Goal: Information Seeking & Learning: Learn about a topic

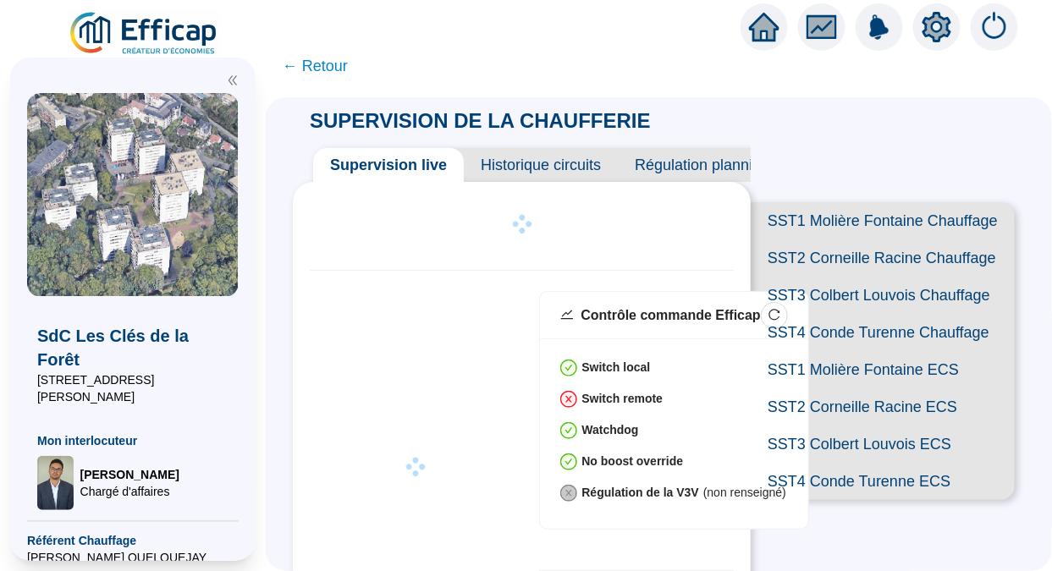
click at [149, 19] on img at bounding box center [144, 33] width 153 height 47
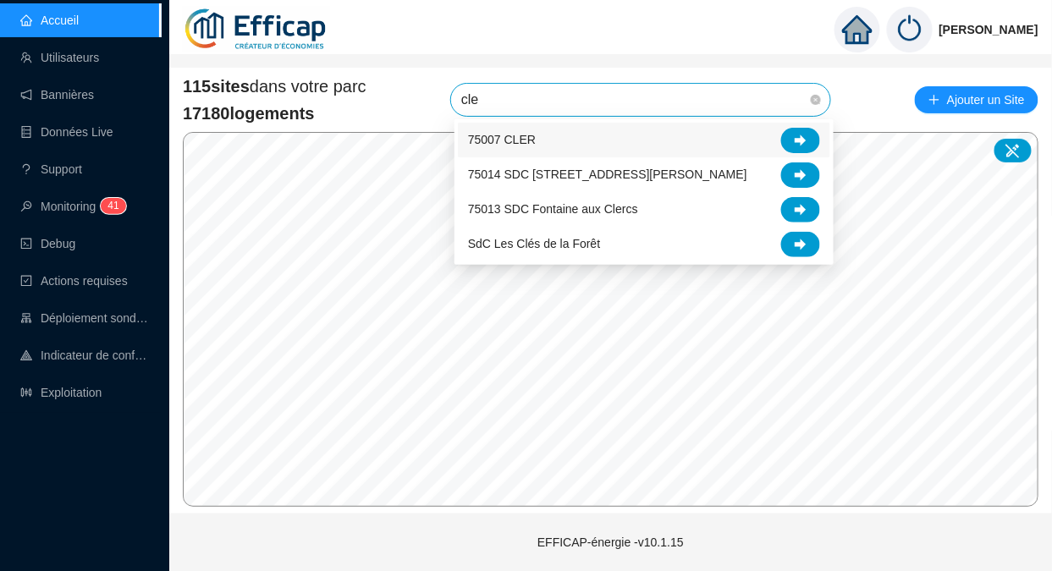
type input "cler"
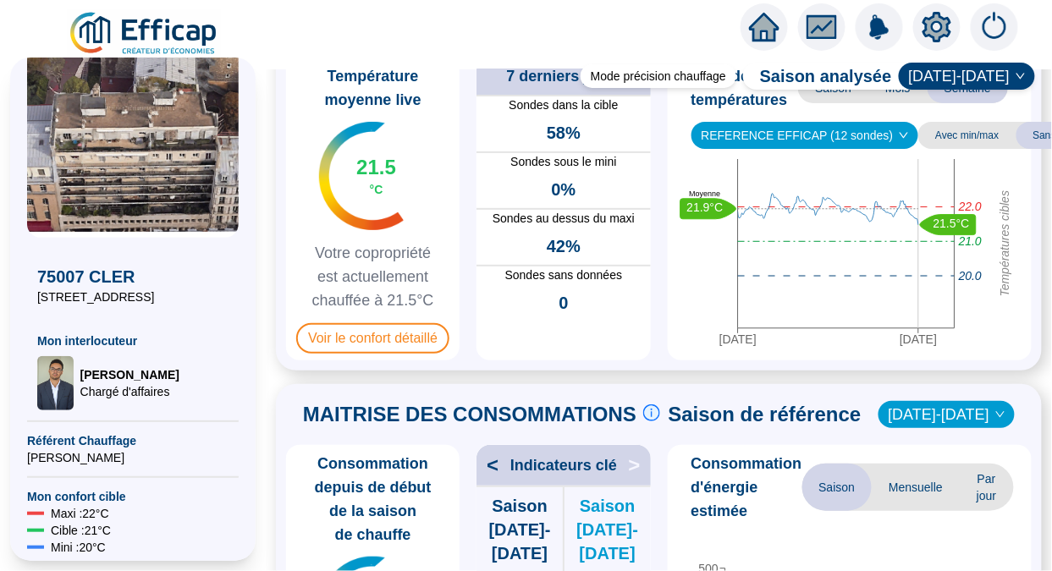
scroll to position [60, 0]
click at [129, 15] on img at bounding box center [144, 33] width 153 height 47
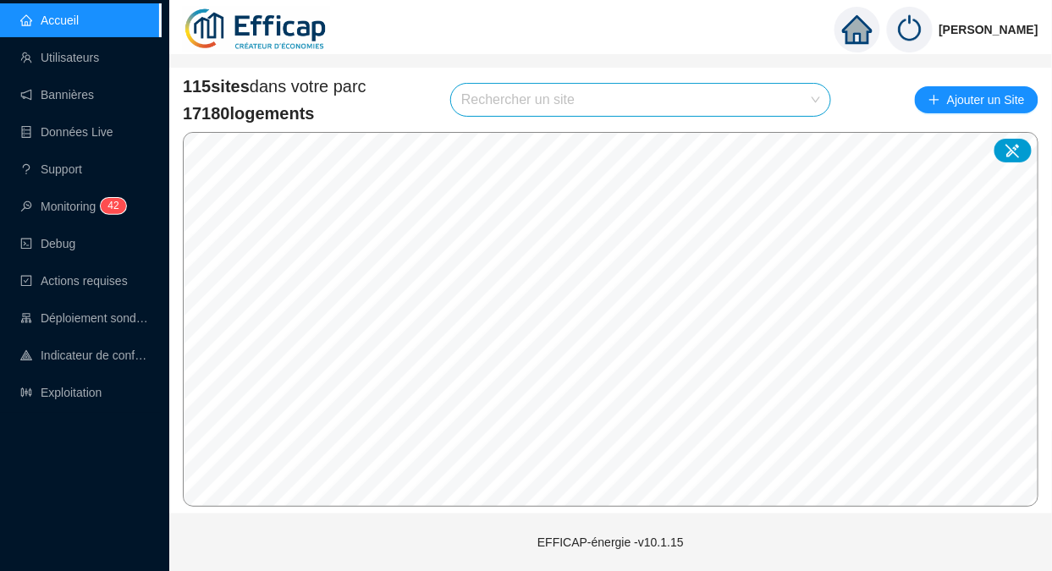
type input "v"
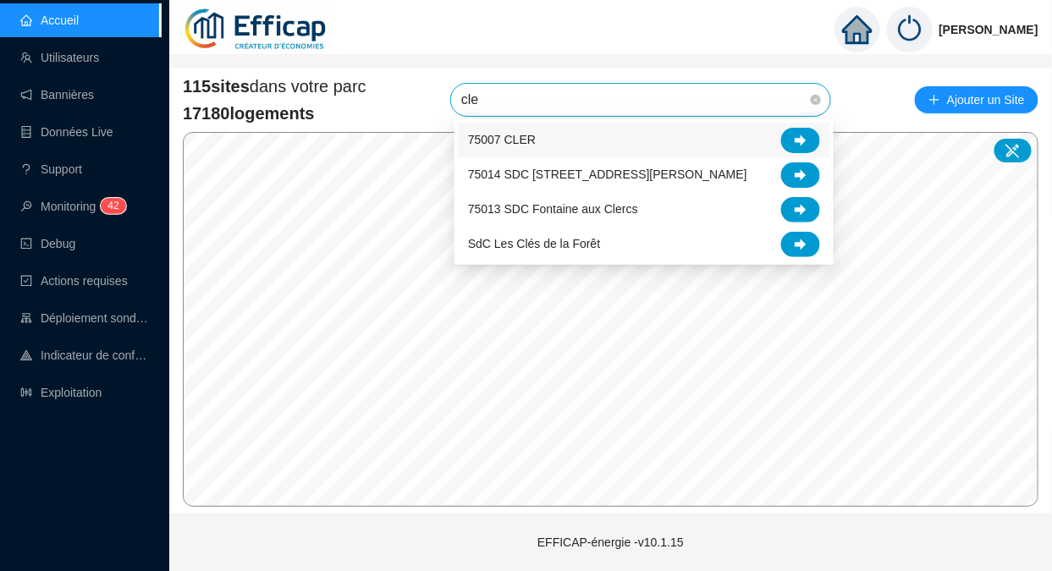
type input "cler"
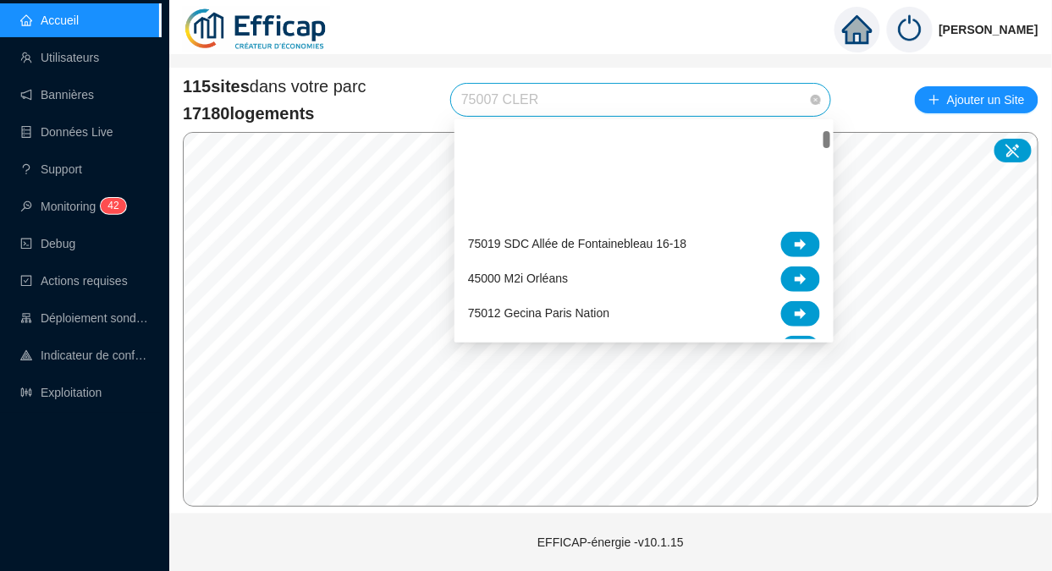
scroll to position [130, 0]
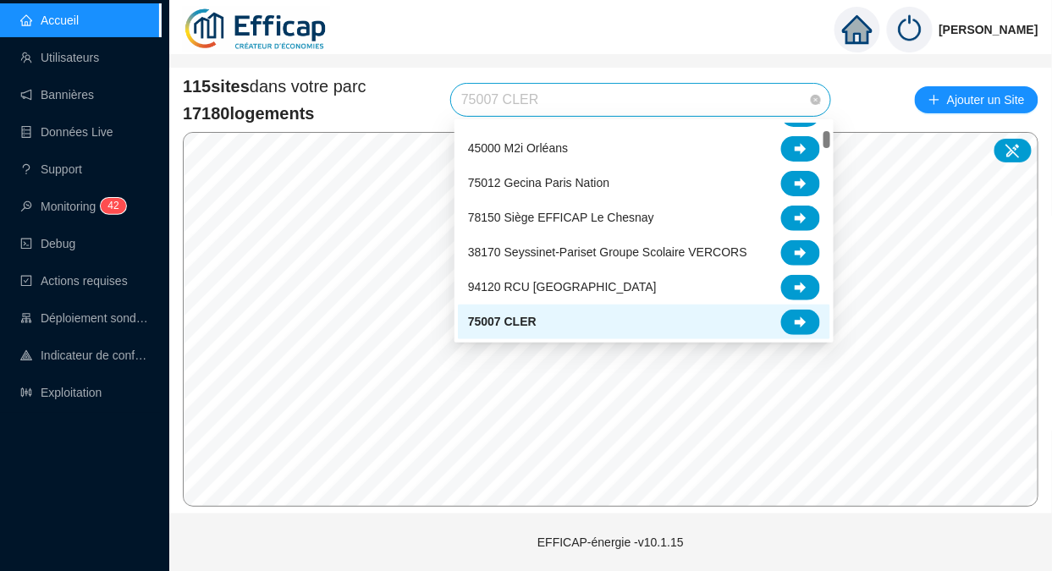
drag, startPoint x: 545, startPoint y: 88, endPoint x: 474, endPoint y: 104, distance: 72.9
click at [474, 104] on span "75007 CLER" at bounding box center [640, 100] width 359 height 32
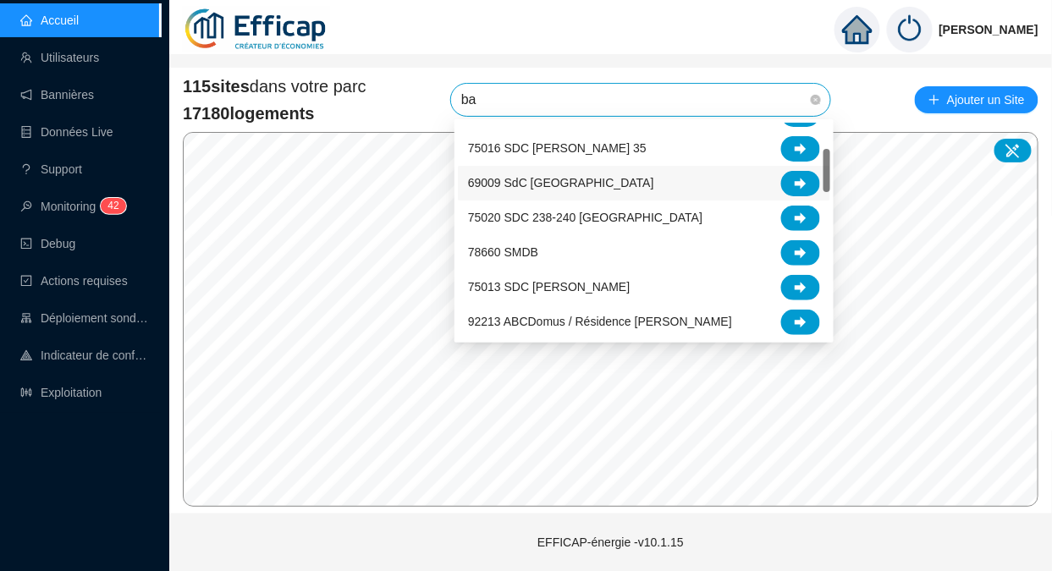
scroll to position [0, 0]
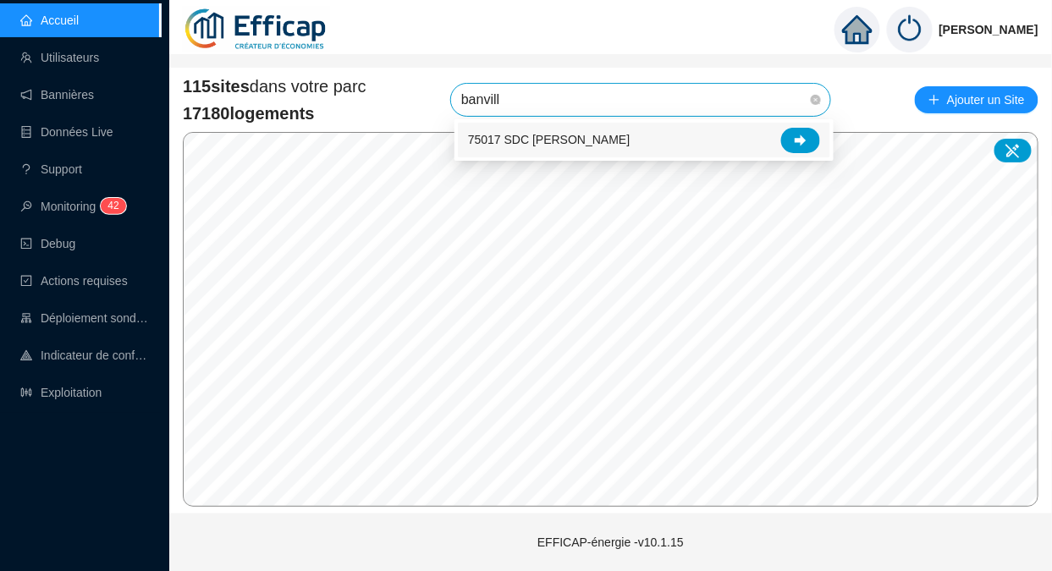
type input "banville"
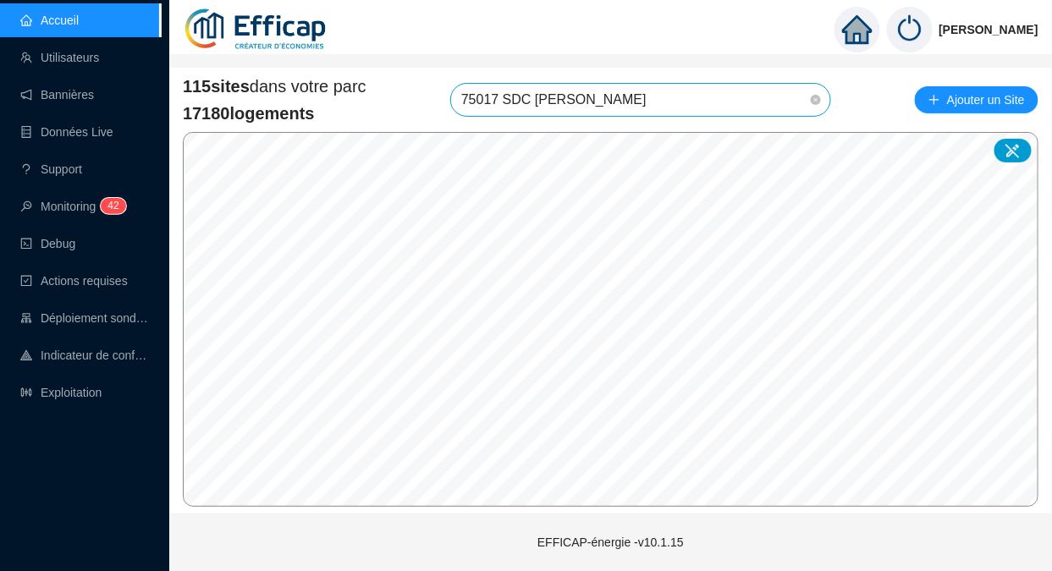
click at [646, 107] on span "75017 SDC [PERSON_NAME]" at bounding box center [640, 100] width 359 height 32
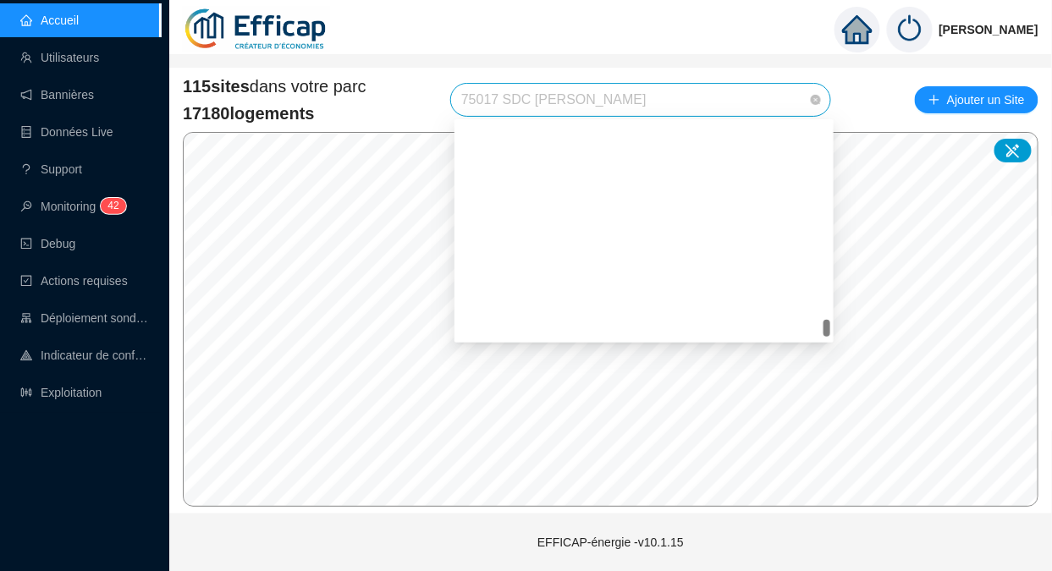
scroll to position [3168, 0]
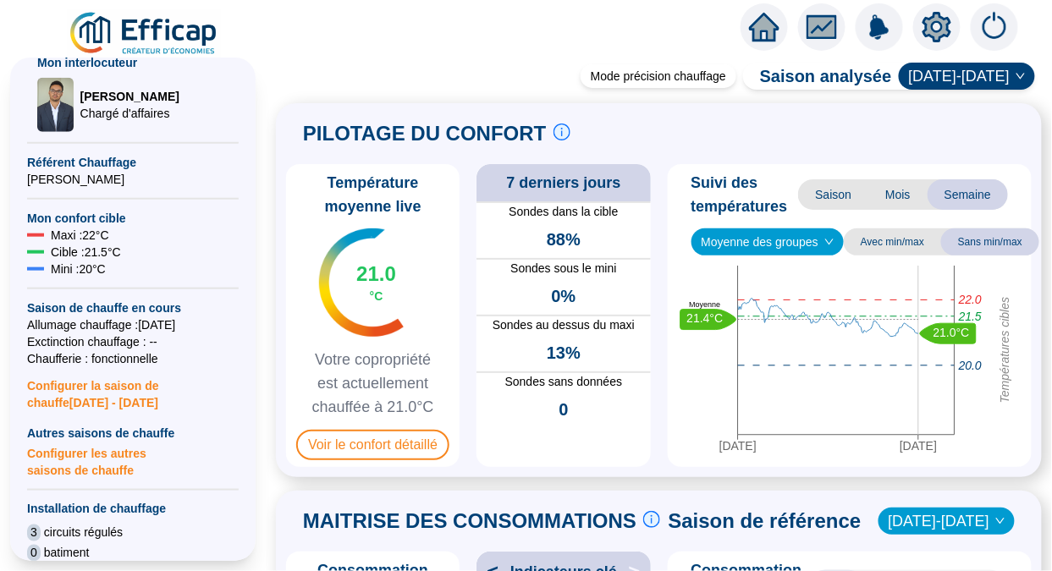
scroll to position [378, 0]
click at [166, 38] on img at bounding box center [144, 33] width 153 height 47
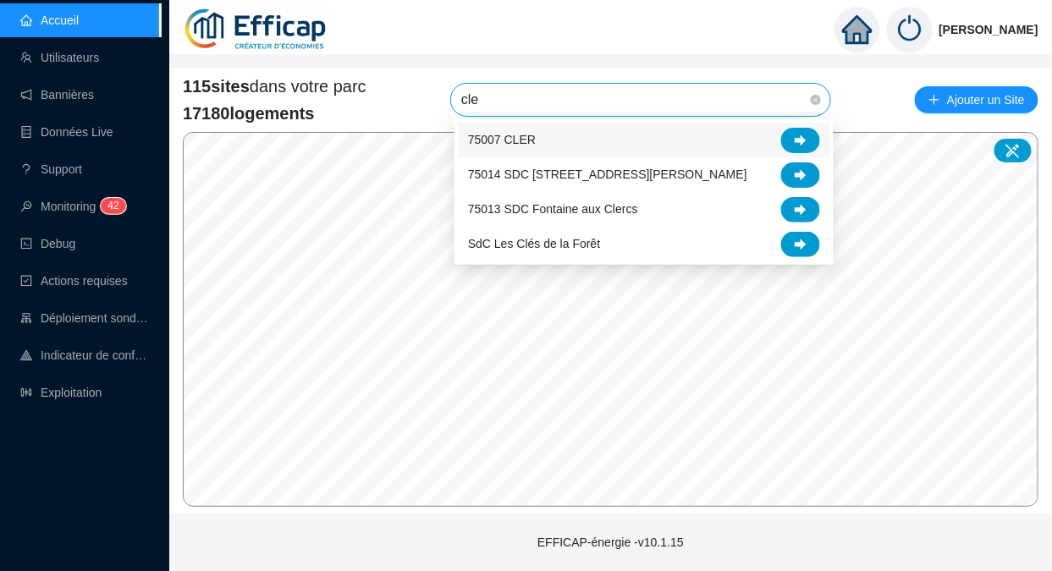
type input "cler"
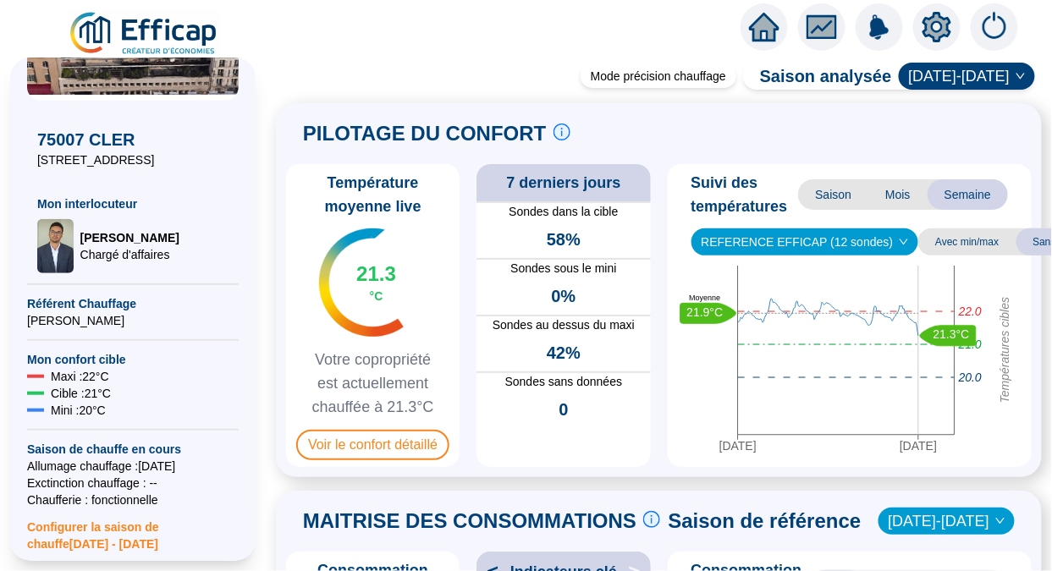
scroll to position [198, 0]
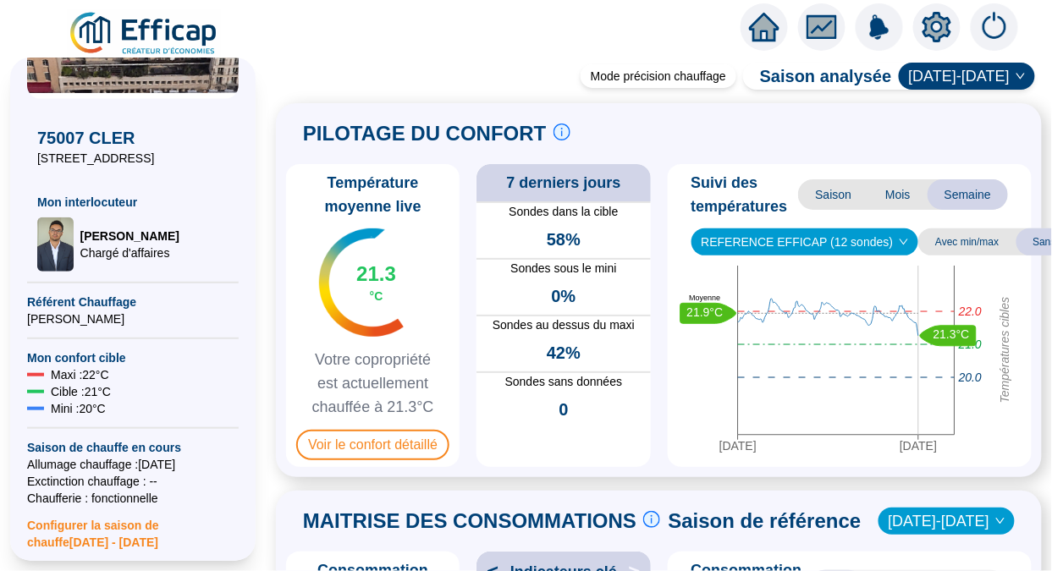
click at [890, 203] on span "Mois" at bounding box center [897, 194] width 59 height 30
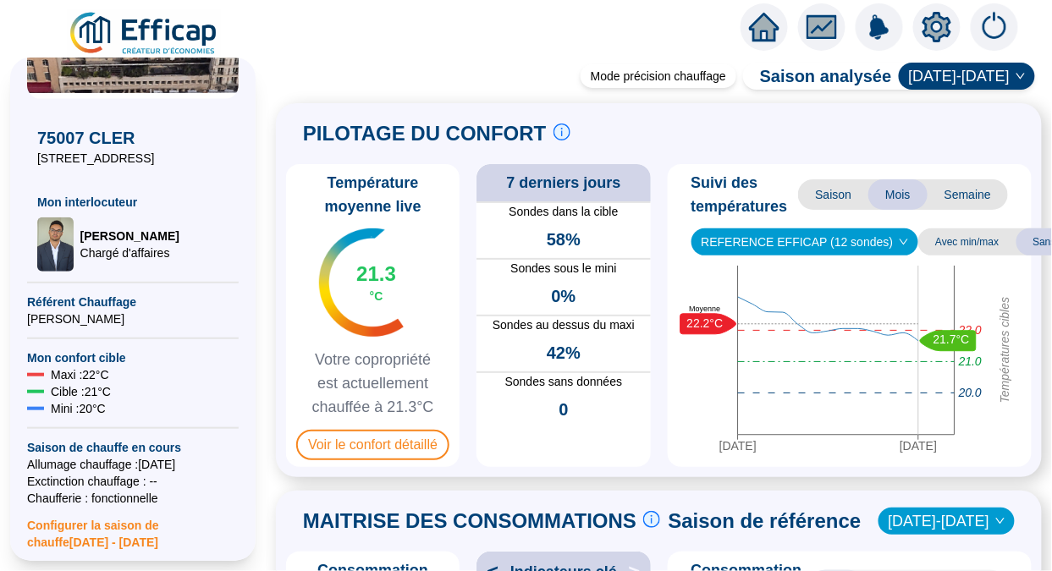
click at [822, 201] on span "Saison" at bounding box center [833, 194] width 70 height 30
click at [395, 448] on span "Voir le confort détaillé" at bounding box center [372, 445] width 153 height 30
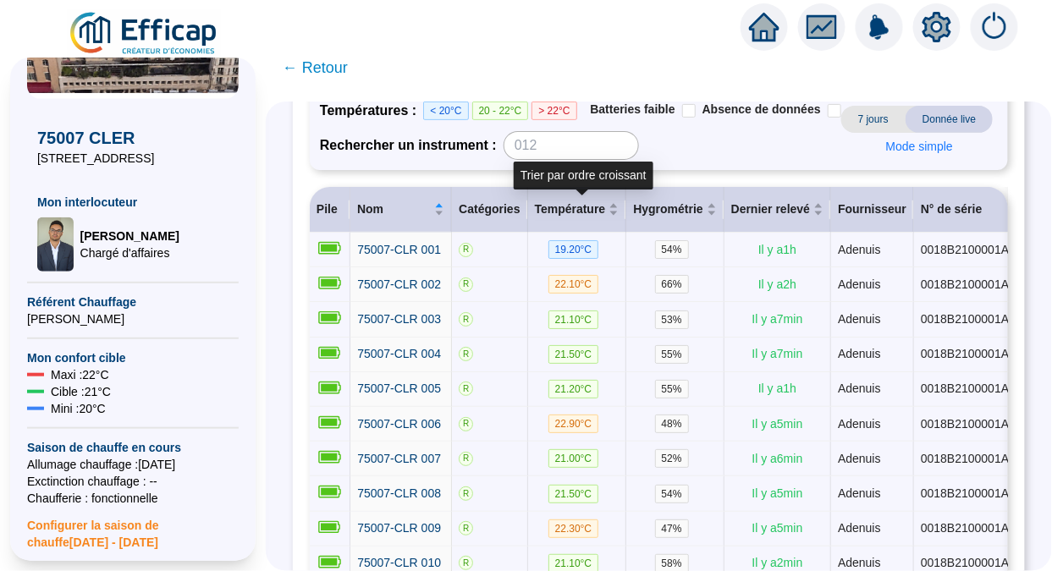
click at [576, 201] on span "Température" at bounding box center [570, 210] width 71 height 18
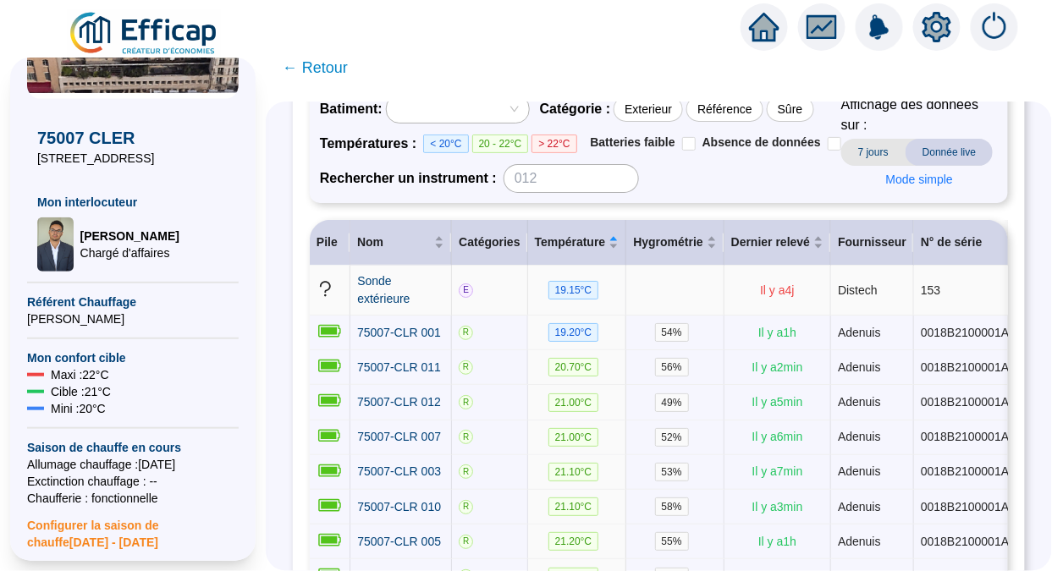
scroll to position [135, 0]
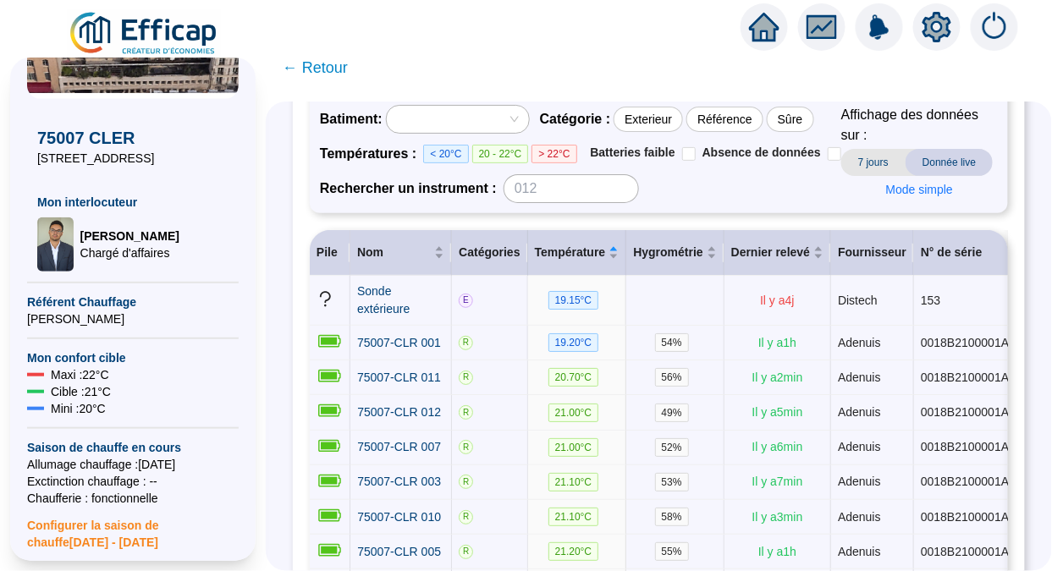
click at [322, 74] on span "← Retour" at bounding box center [315, 68] width 65 height 24
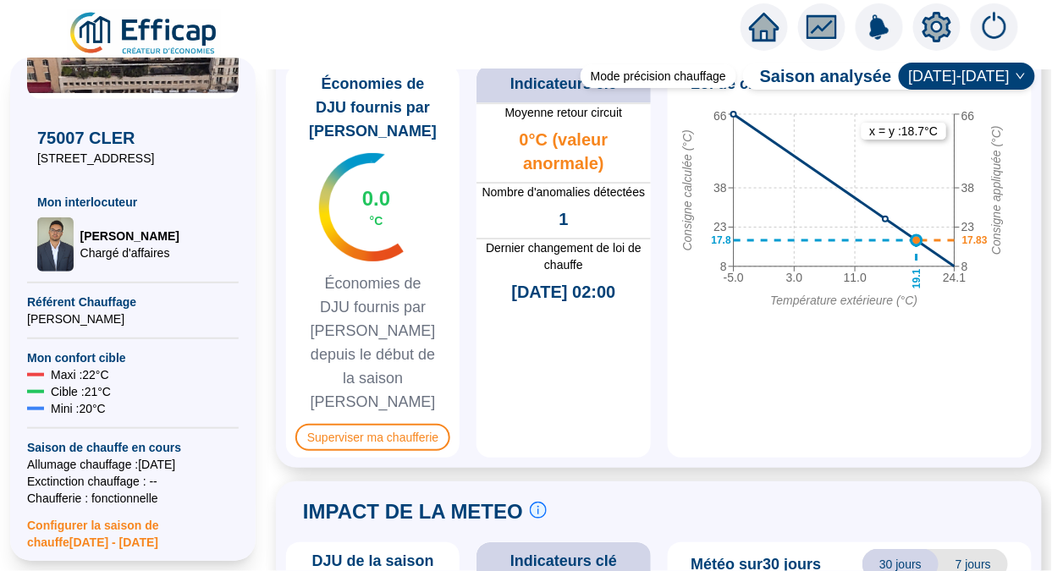
scroll to position [1399, 0]
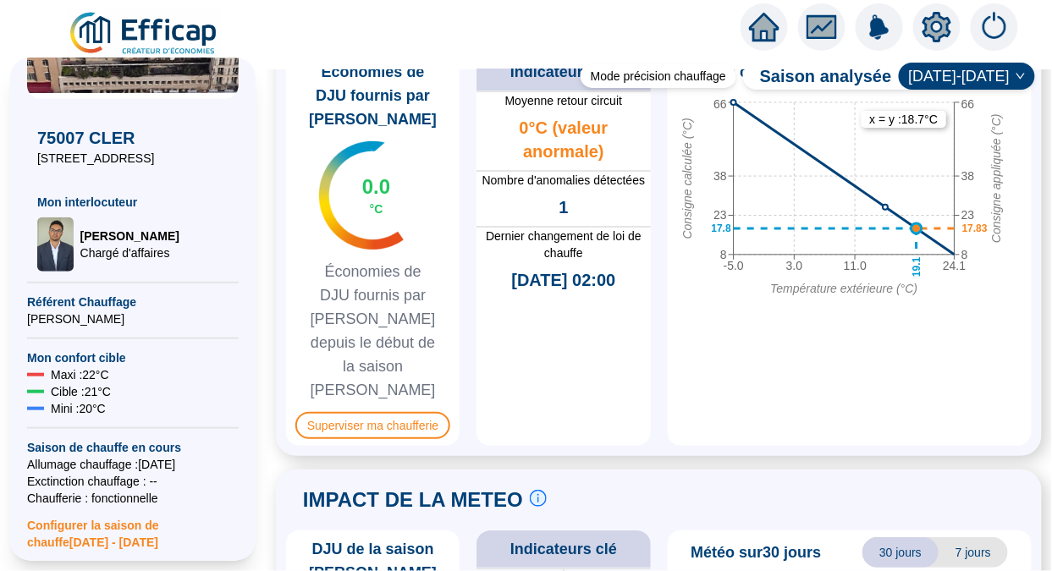
click at [368, 412] on span "Superviser ma chaufferie" at bounding box center [372, 425] width 155 height 27
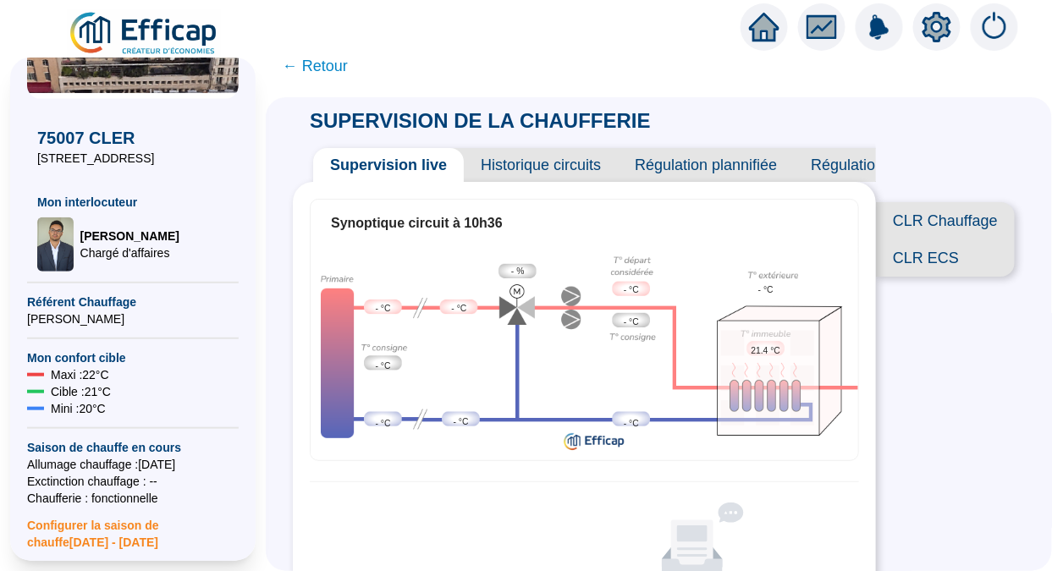
click at [1009, 159] on div "CLR Chauffage CLR ECS" at bounding box center [950, 216] width 149 height 162
click at [330, 64] on span "← Retour" at bounding box center [315, 66] width 65 height 24
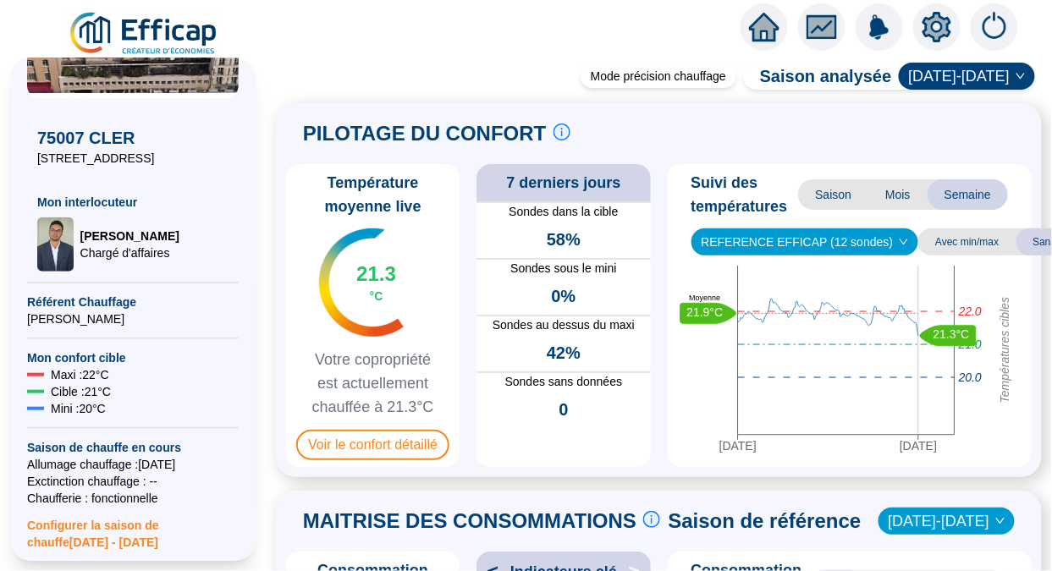
click at [162, 34] on img at bounding box center [144, 33] width 153 height 47
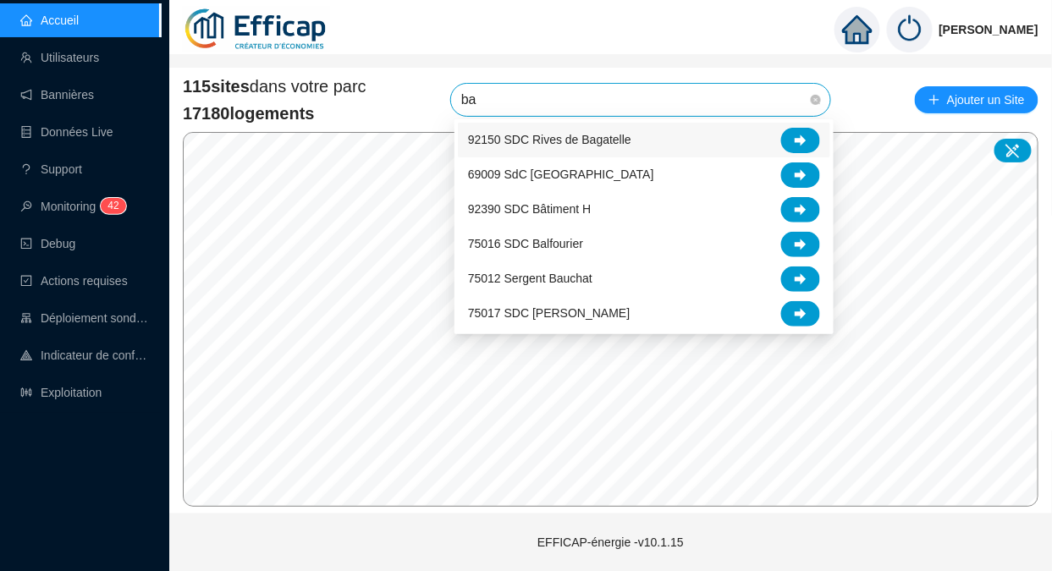
type input "b"
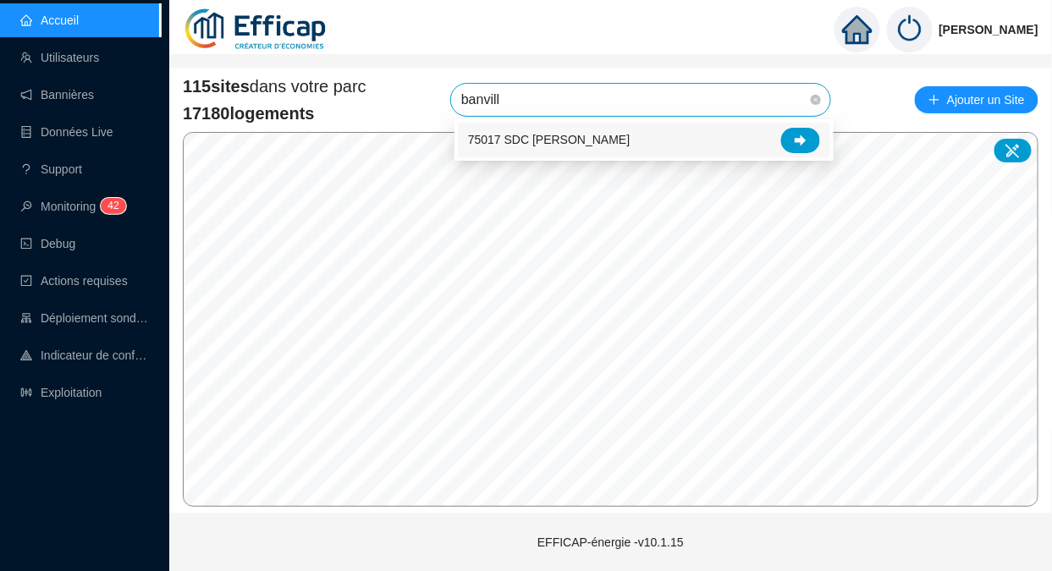
type input "banville"
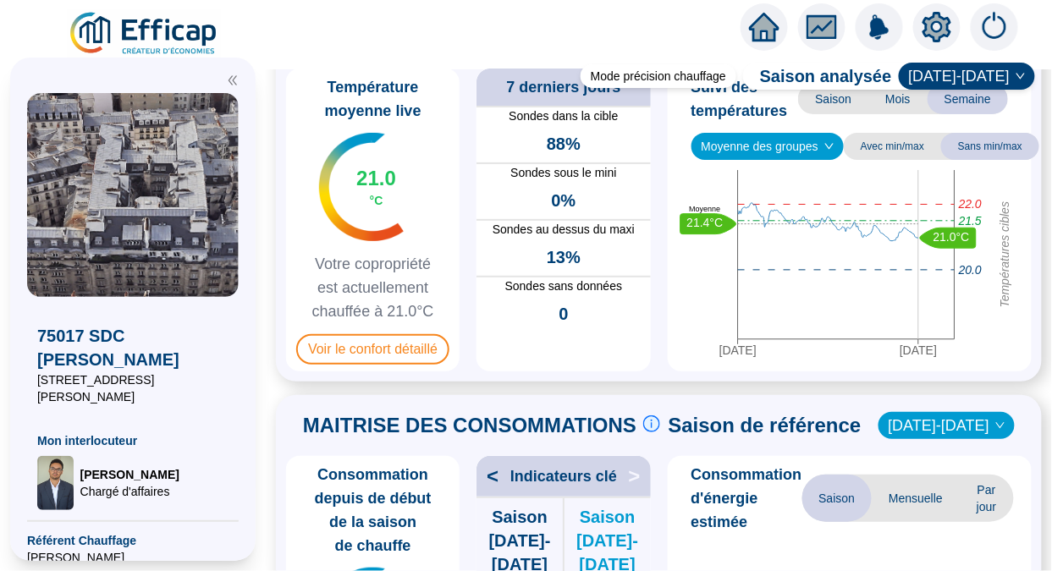
scroll to position [95, 0]
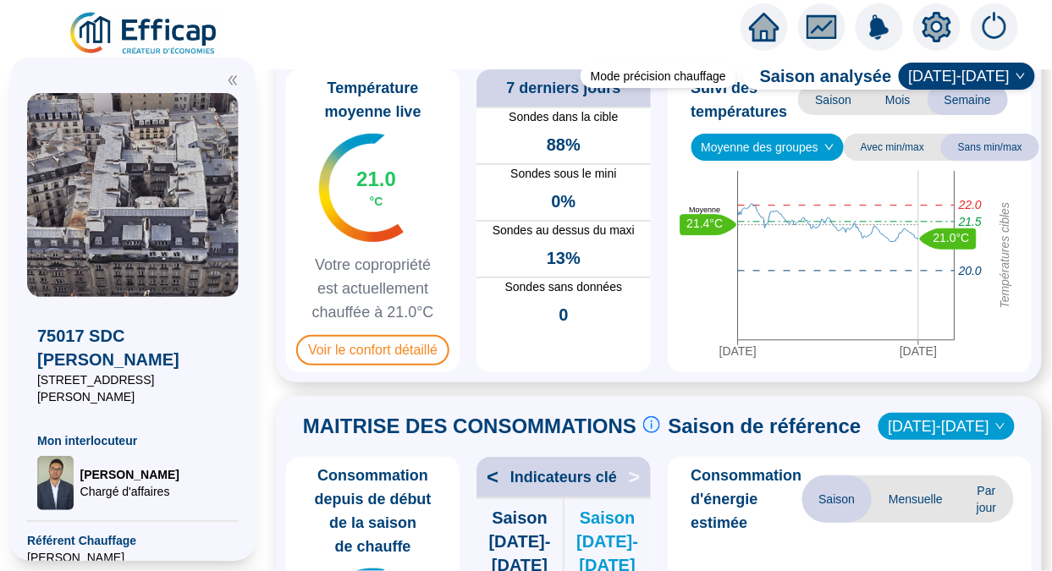
click at [425, 351] on span "Voir le confort détaillé" at bounding box center [372, 350] width 153 height 30
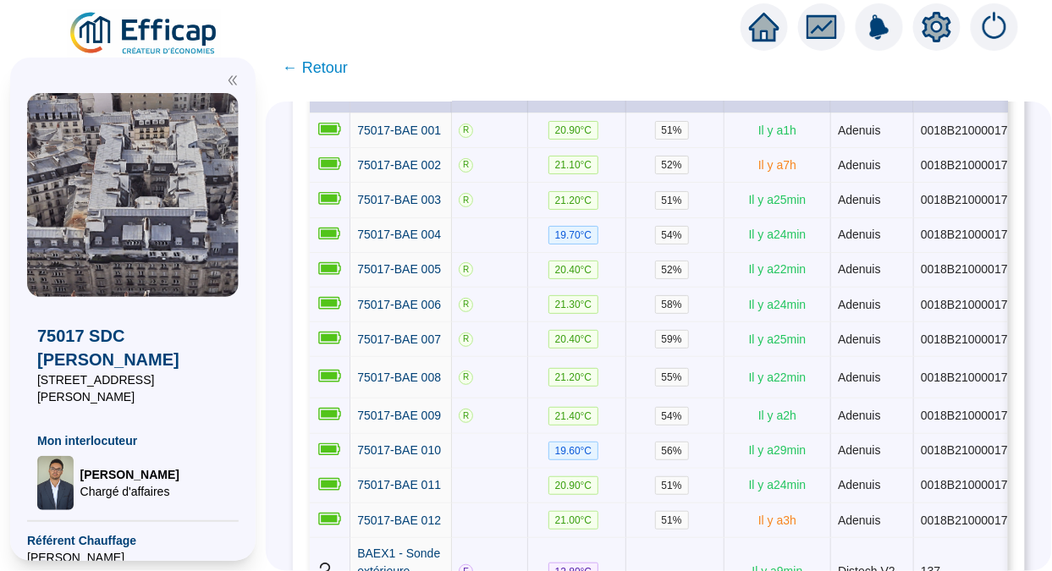
scroll to position [331, 0]
drag, startPoint x: 700, startPoint y: 223, endPoint x: 581, endPoint y: 117, distance: 158.8
click at [581, 98] on span "Température" at bounding box center [570, 89] width 71 height 18
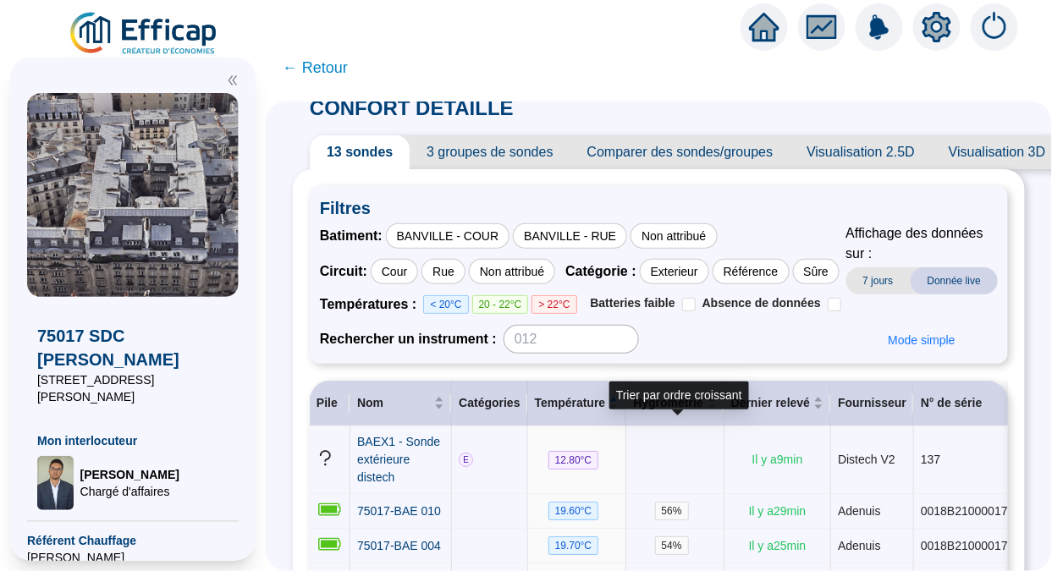
scroll to position [14, 0]
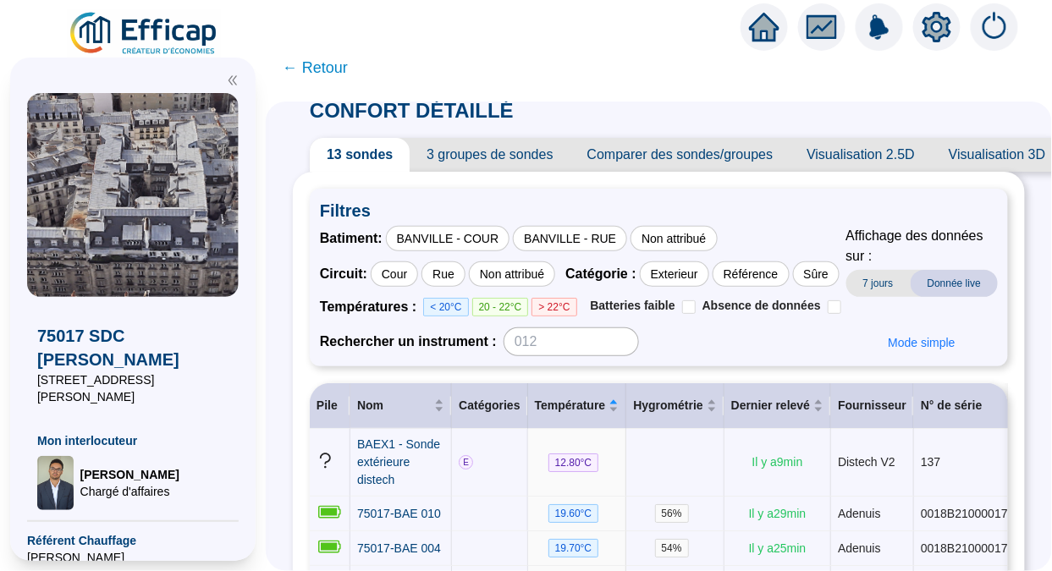
click at [631, 164] on span "Comparer des sondes/groupes" at bounding box center [680, 155] width 220 height 34
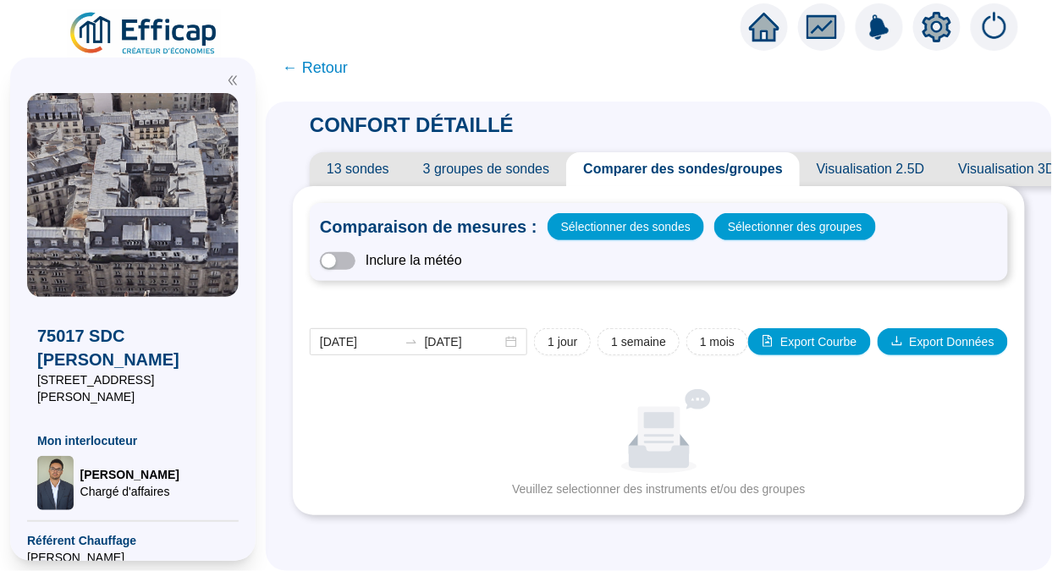
click at [586, 227] on span "Sélectionner des sondes" at bounding box center [625, 227] width 129 height 24
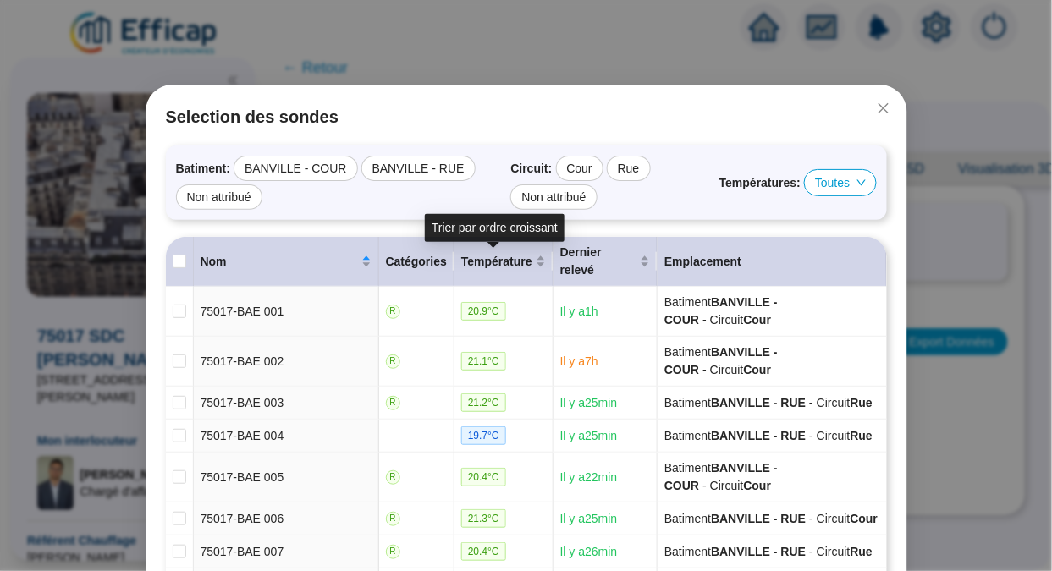
click at [461, 261] on span "Température" at bounding box center [496, 262] width 71 height 18
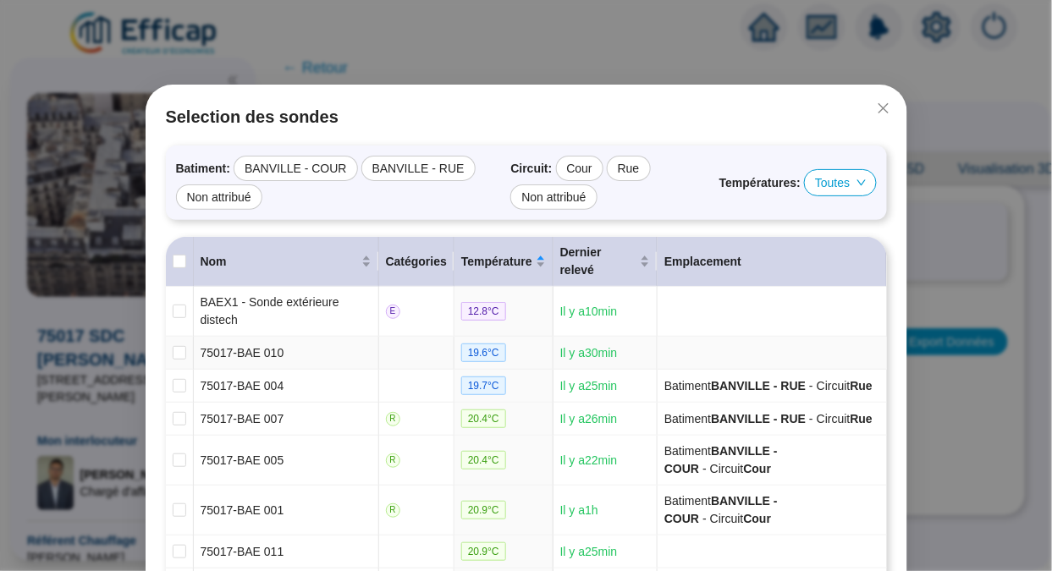
click at [174, 348] on input "checkbox" at bounding box center [180, 353] width 14 height 14
checkbox input "true"
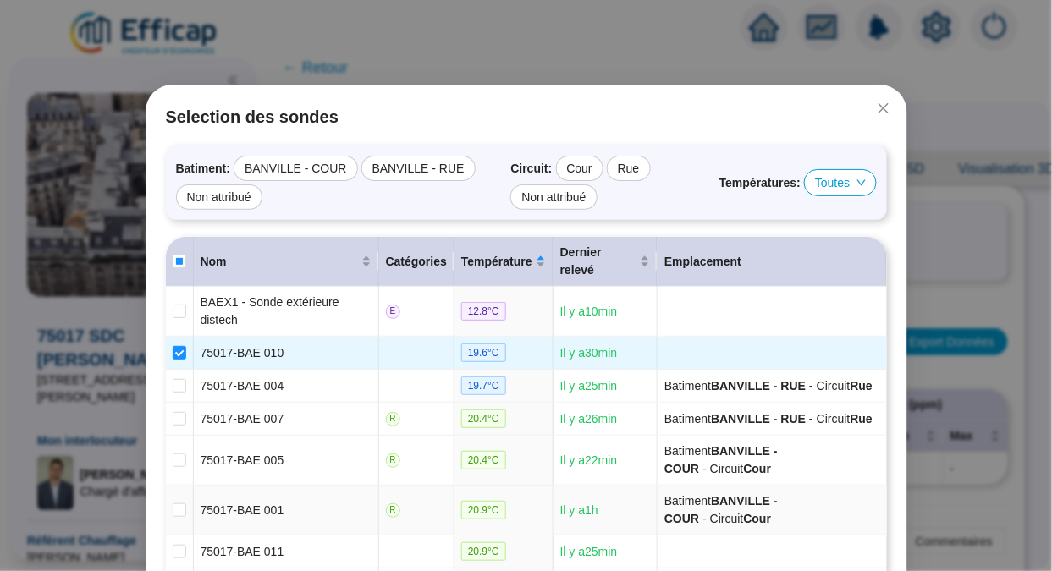
scroll to position [294, 0]
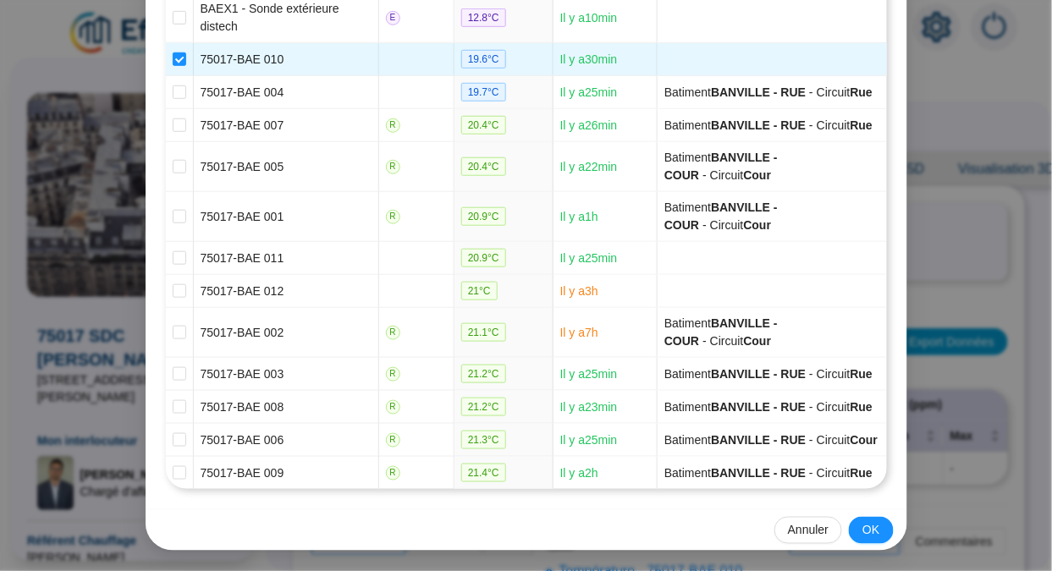
click at [867, 537] on span "OK" at bounding box center [870, 531] width 17 height 18
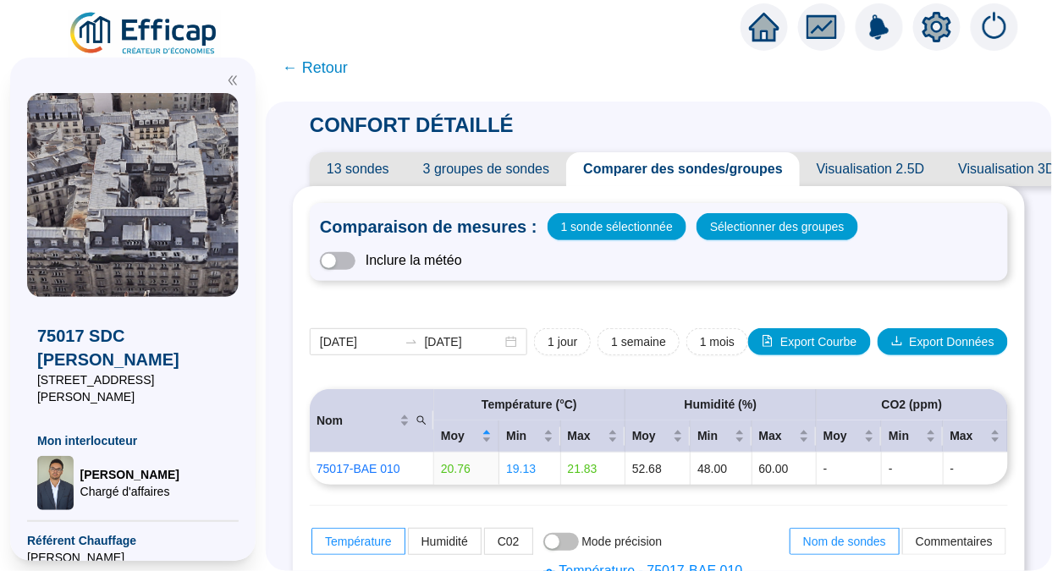
click at [785, 215] on span "Sélectionner des groupes" at bounding box center [777, 227] width 135 height 24
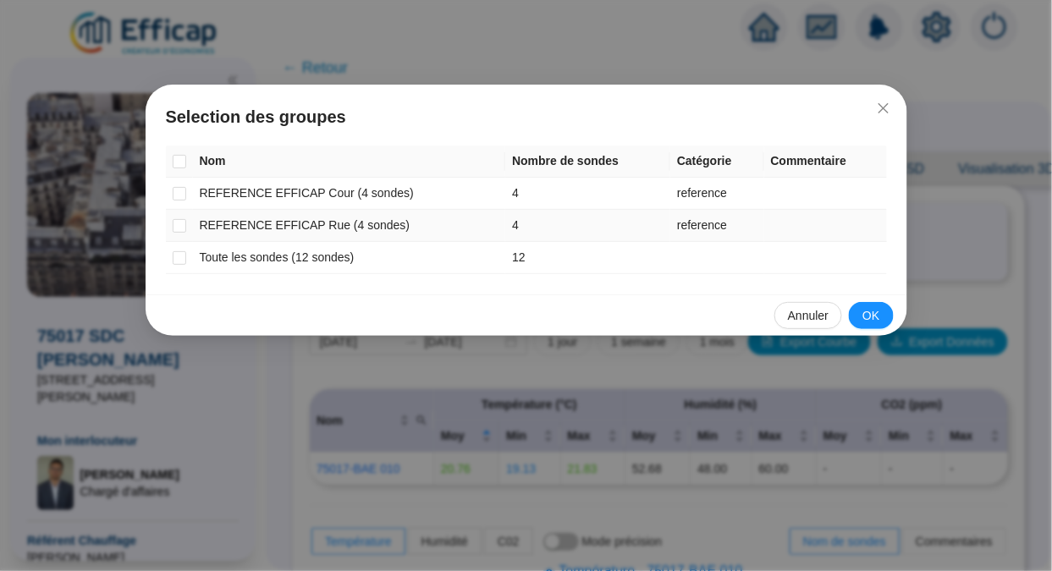
click at [181, 229] on input "checkbox" at bounding box center [180, 226] width 14 height 14
checkbox input "true"
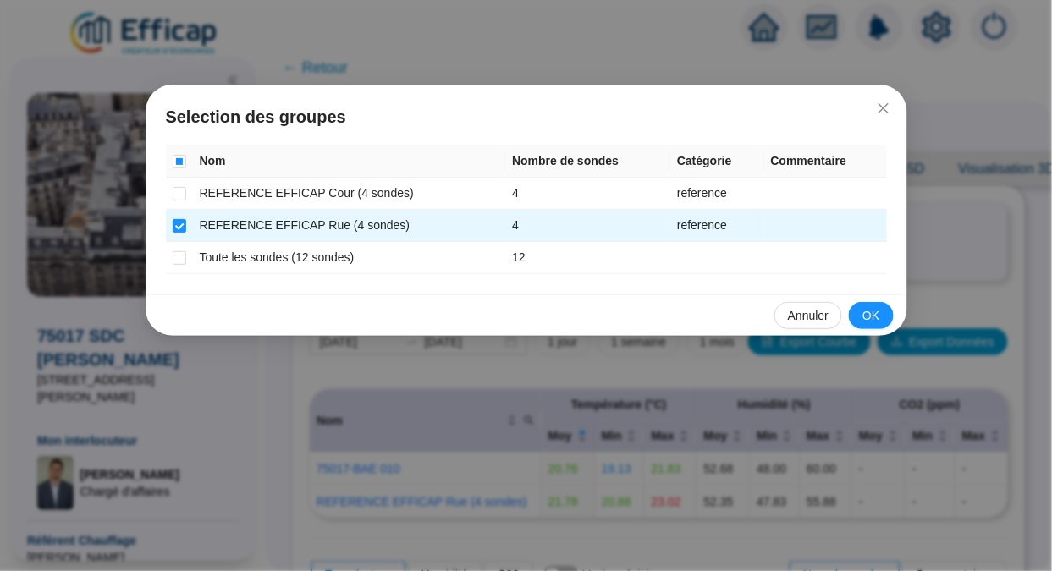
click at [861, 311] on button "OK" at bounding box center [871, 315] width 44 height 27
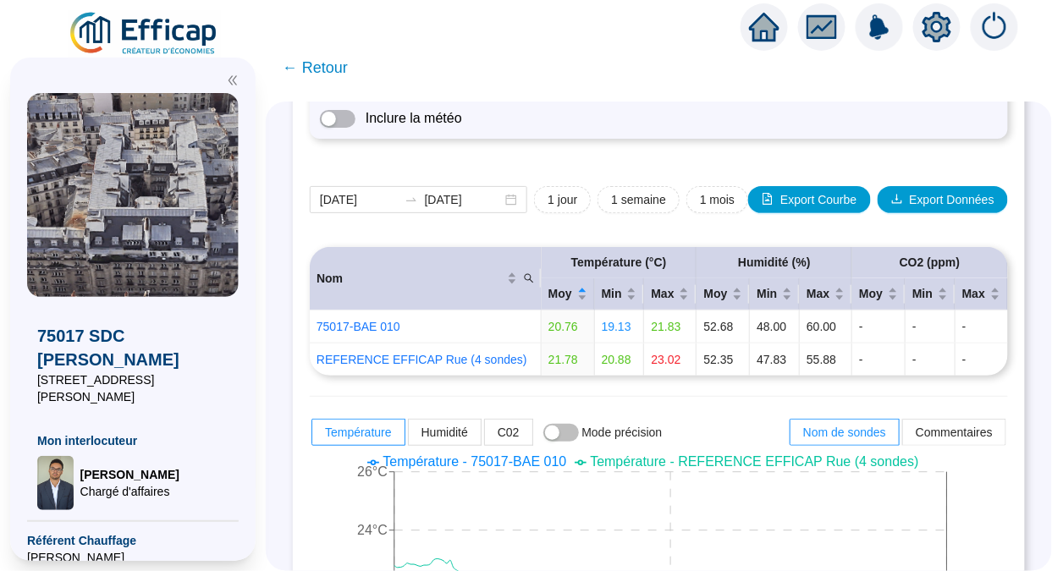
scroll to position [8, 0]
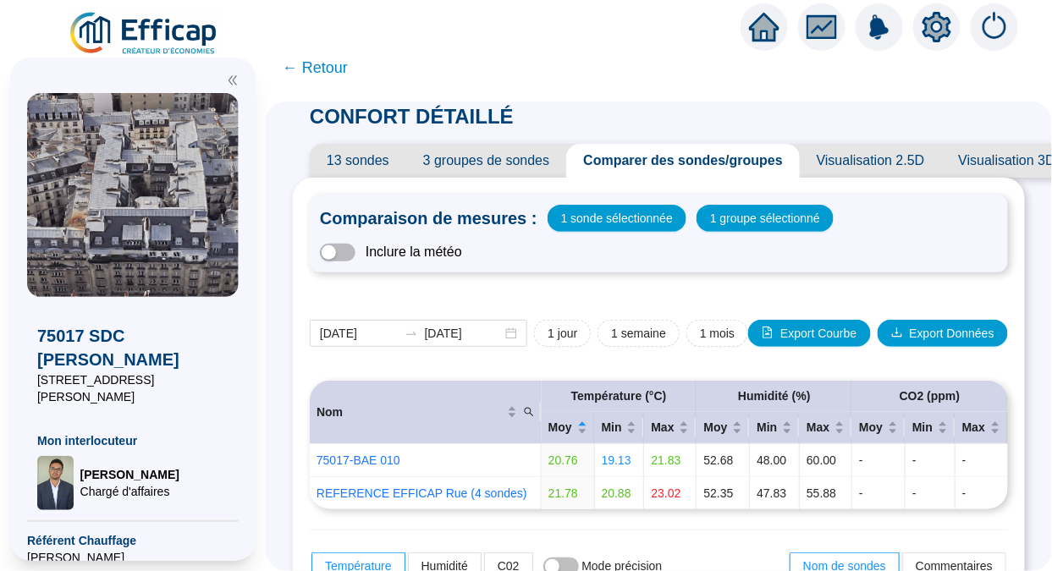
click at [355, 256] on span "button" at bounding box center [338, 253] width 36 height 18
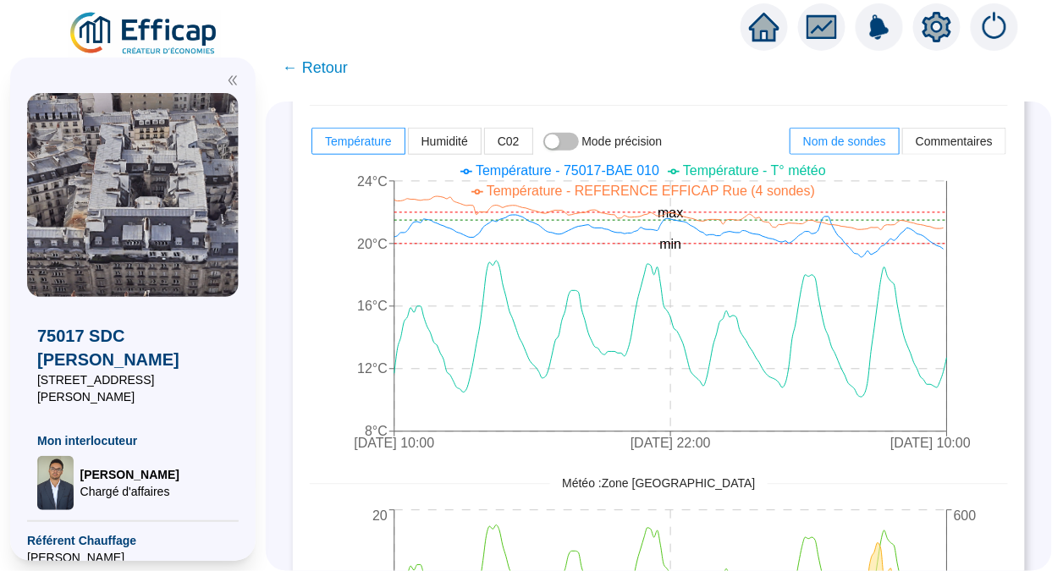
scroll to position [467, 0]
click at [327, 71] on span "← Retour" at bounding box center [315, 68] width 65 height 24
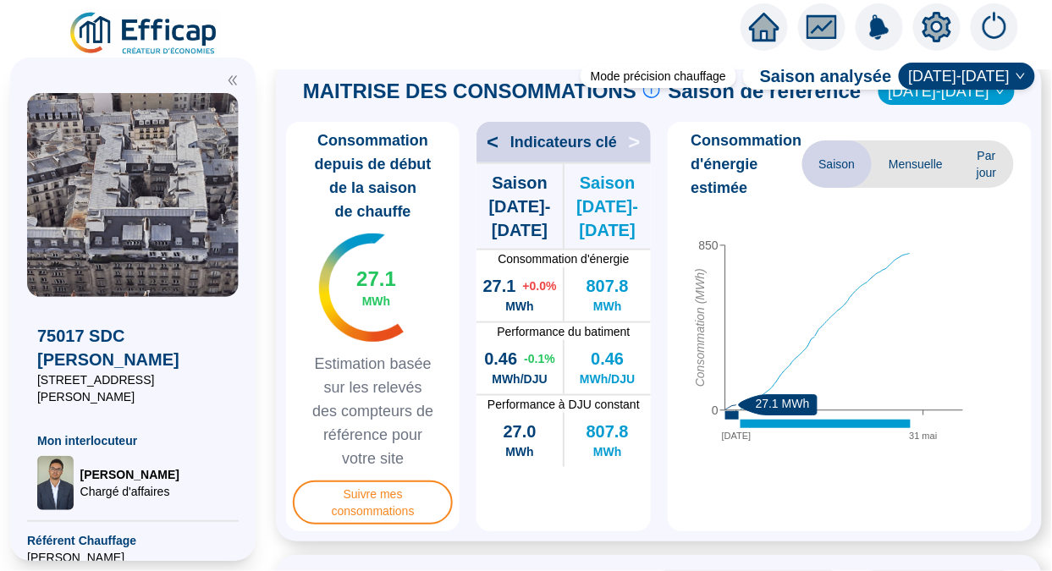
scroll to position [432, 0]
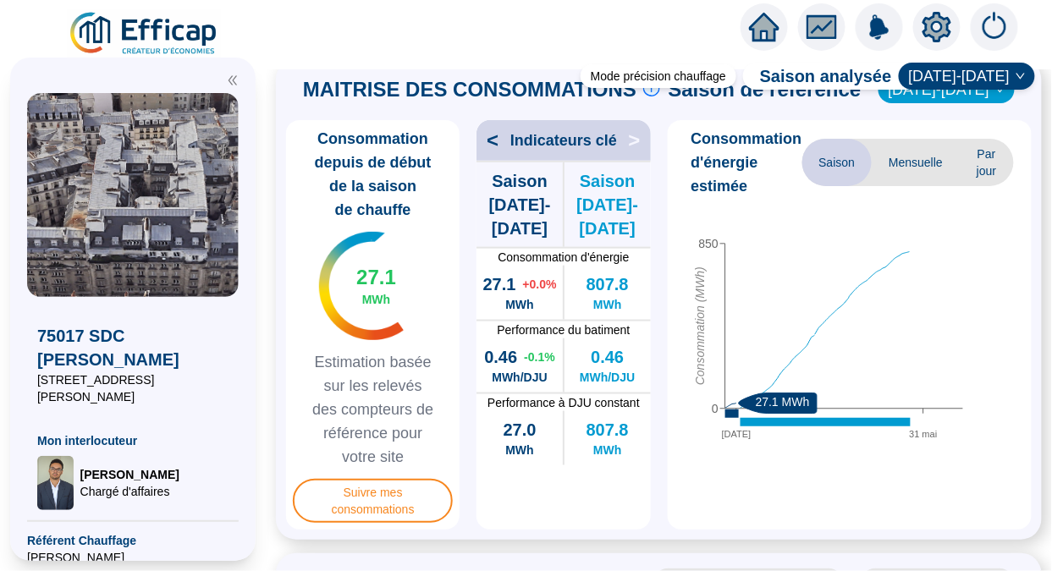
click at [889, 184] on span "Mensuelle" at bounding box center [916, 162] width 88 height 47
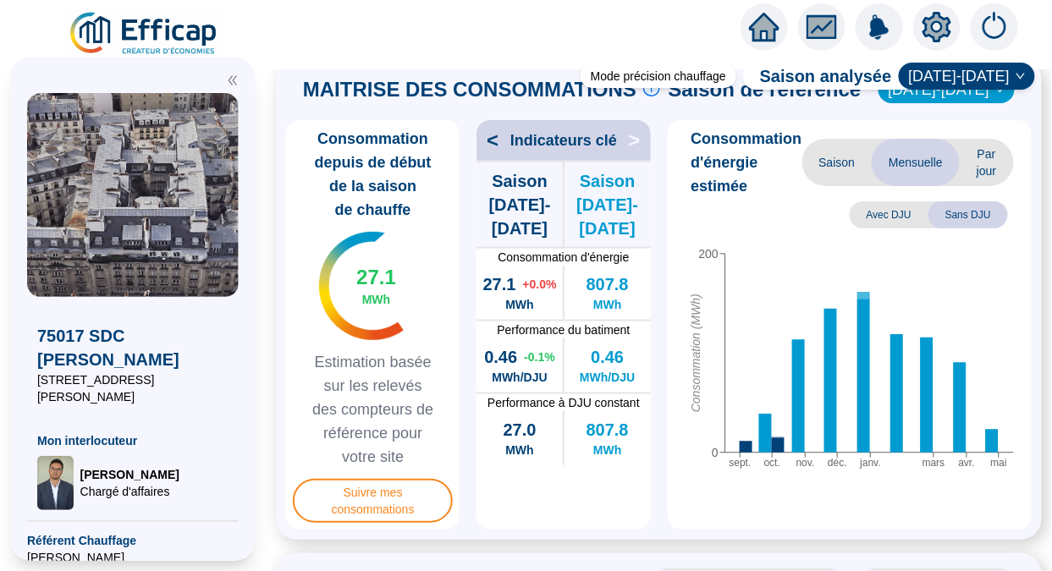
click at [960, 185] on span "Par jour" at bounding box center [986, 162] width 53 height 47
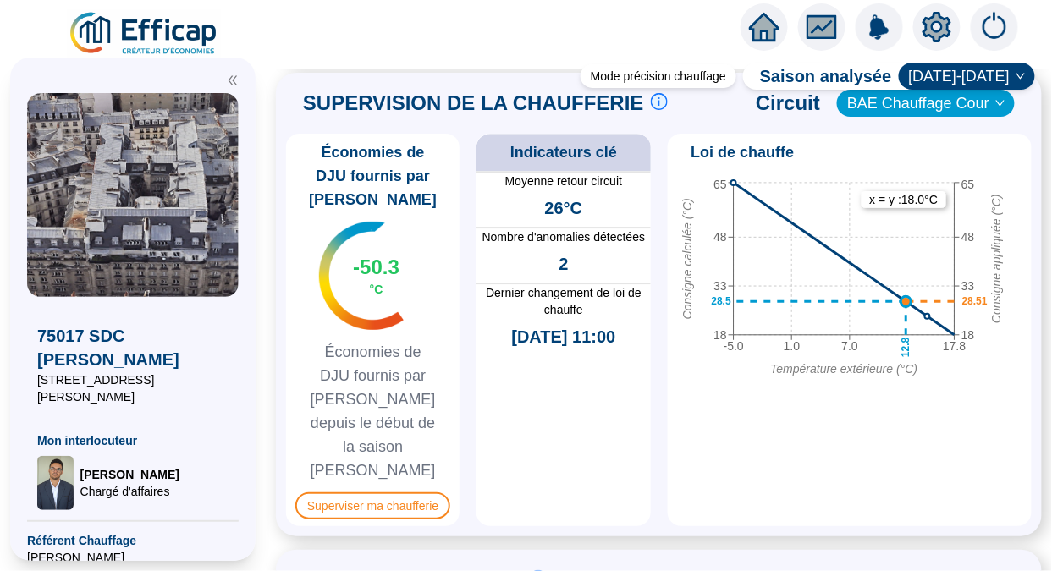
scroll to position [1301, 0]
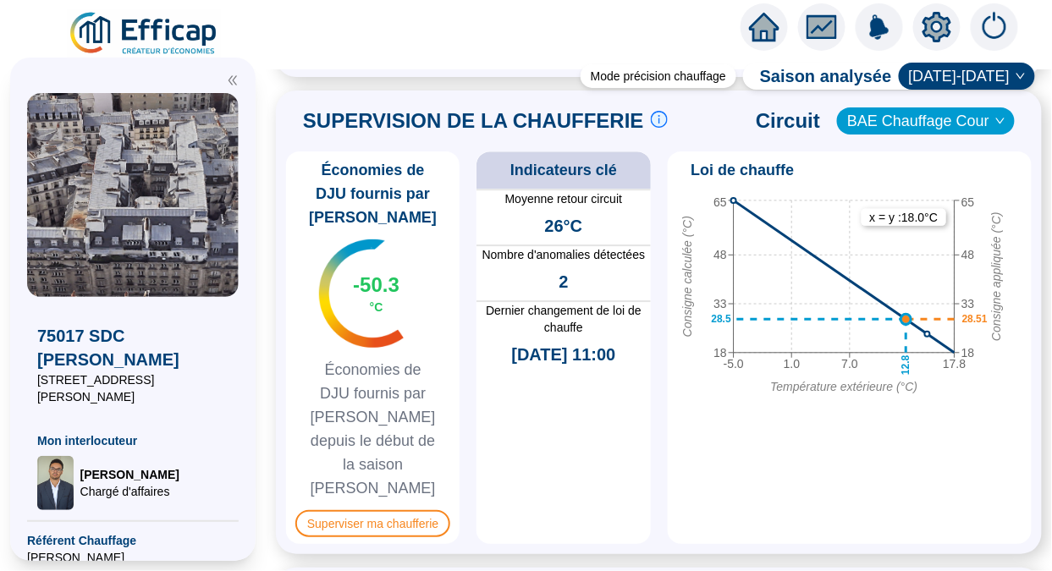
click at [385, 510] on span "Superviser ma chaufferie" at bounding box center [372, 523] width 155 height 27
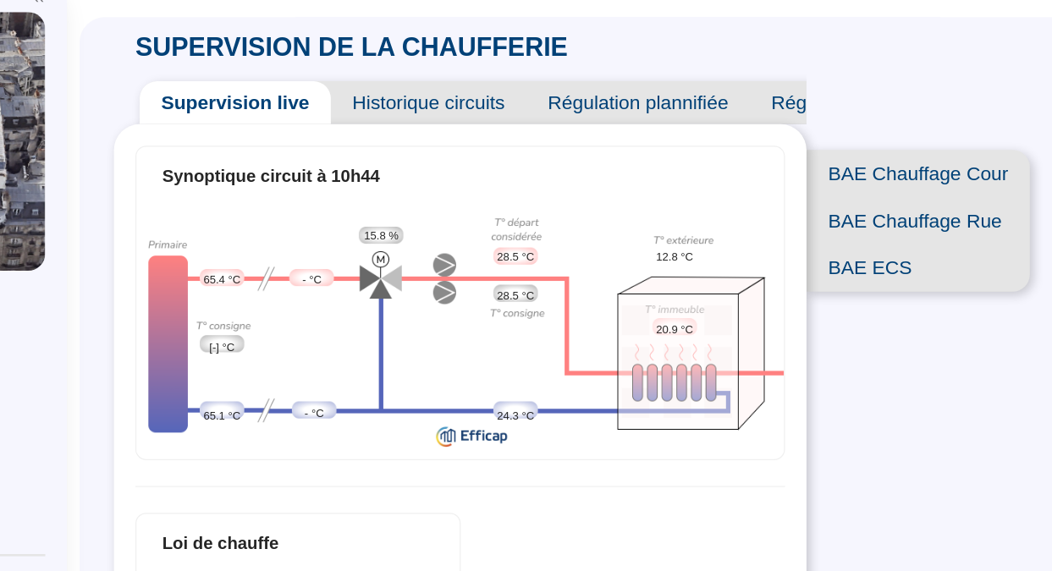
click at [879, 276] on span "BAE Chauffage Rue" at bounding box center [927, 258] width 176 height 37
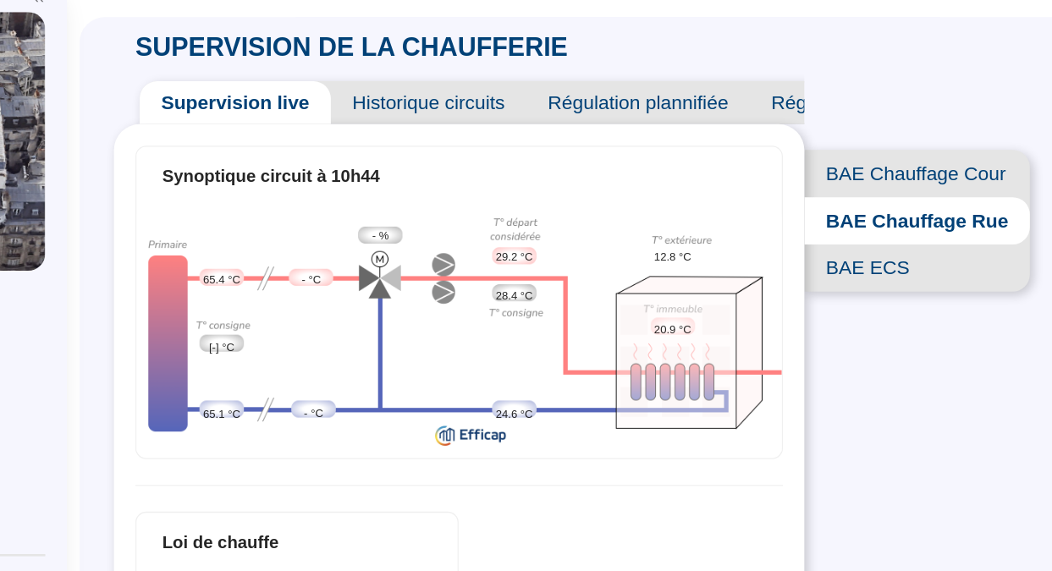
click at [906, 314] on span "BAE ECS" at bounding box center [926, 295] width 178 height 37
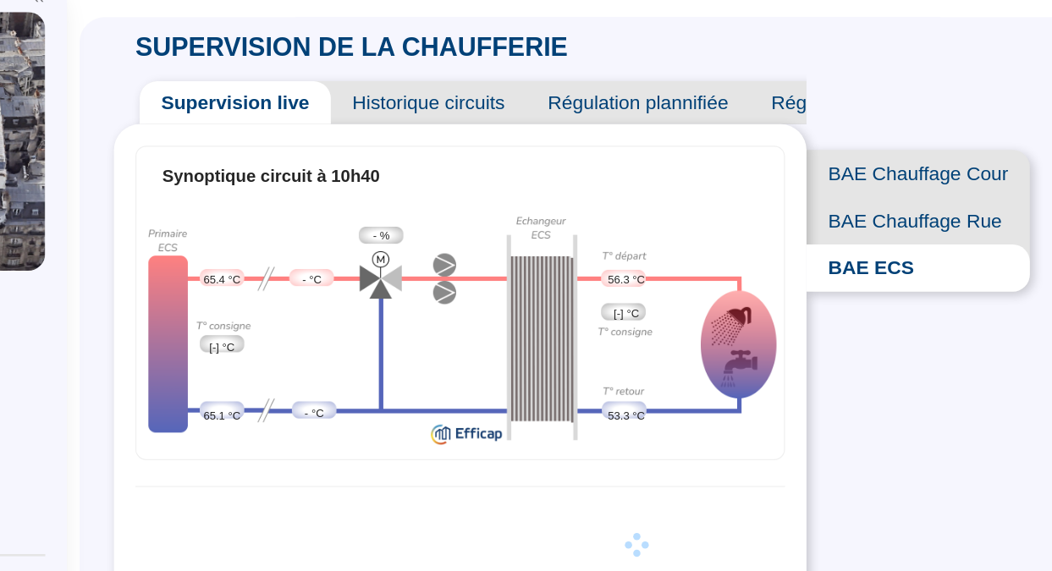
click at [307, 267] on div "Synoptique circuit à 10h40 65.4 °C [-] °C 65.1 °C - °C - °C - % 56.3 °C [-] °C …" at bounding box center [566, 484] width 546 height 605
click at [907, 262] on span "BAE Chauffage Rue" at bounding box center [927, 258] width 176 height 37
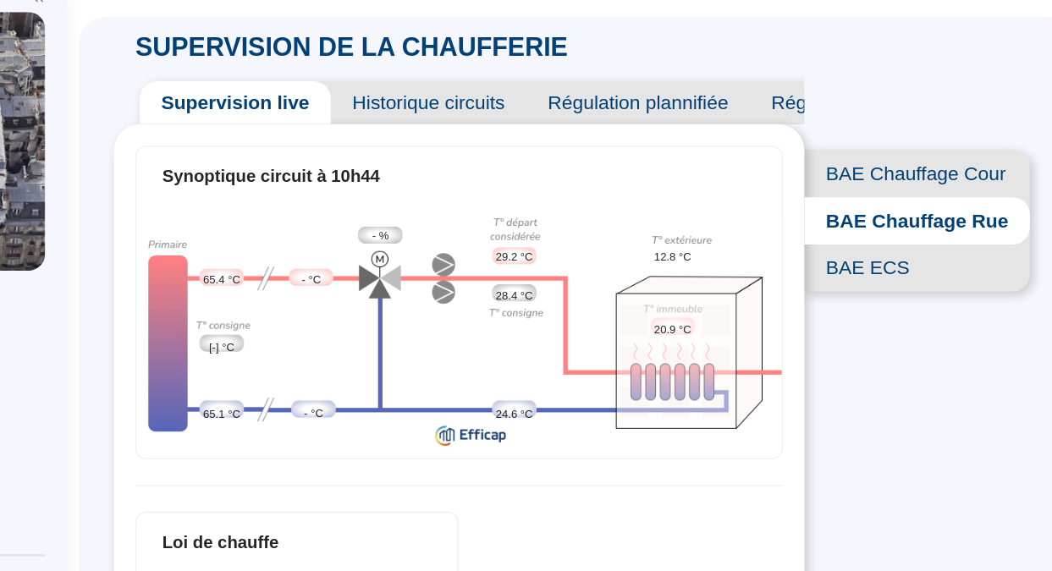
click at [927, 314] on span "BAE ECS" at bounding box center [926, 295] width 178 height 37
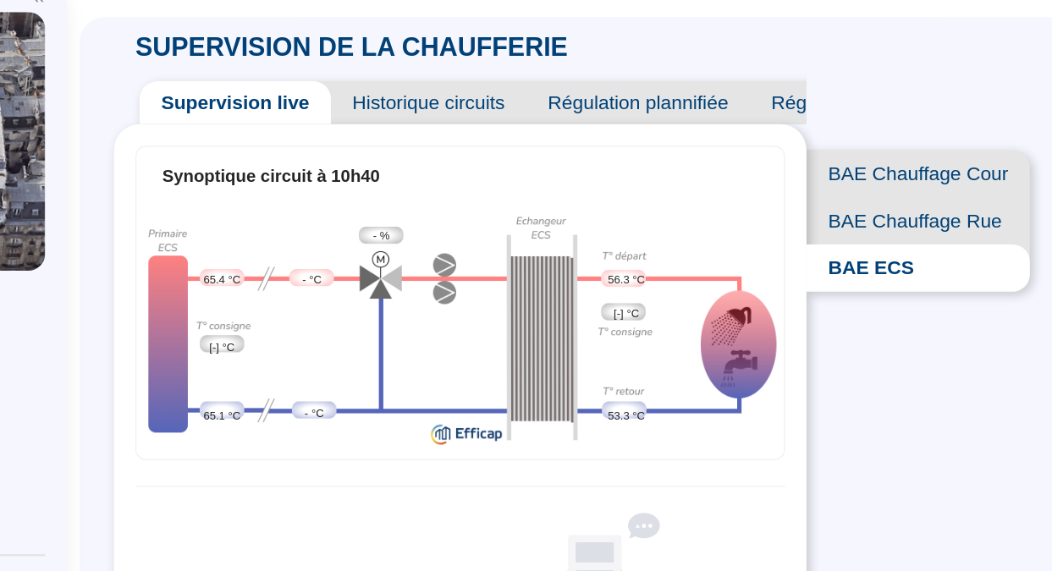
click at [910, 222] on span "BAE Chauffage Cour" at bounding box center [927, 220] width 176 height 37
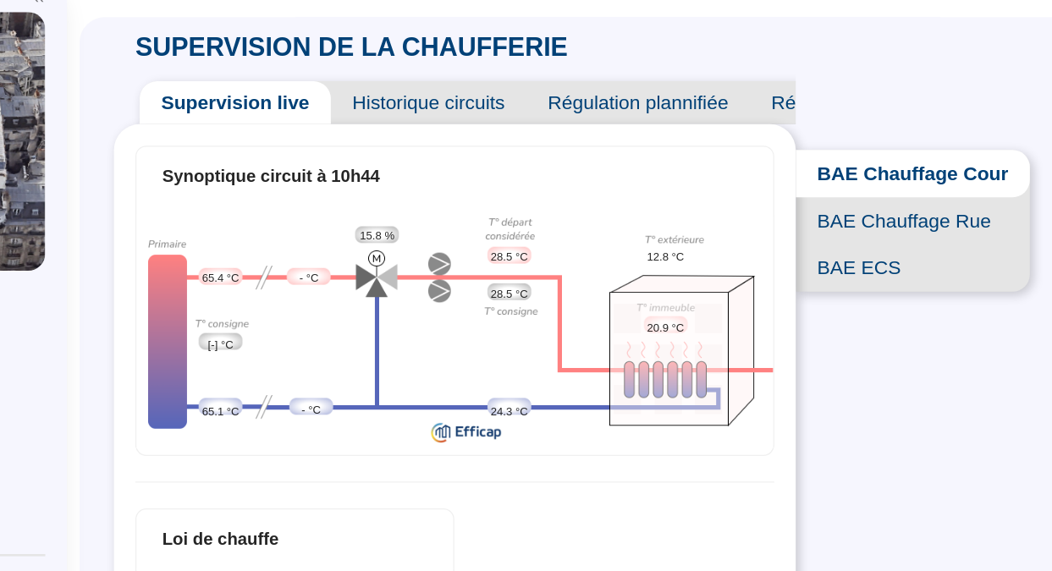
click at [539, 166] on span "Historique circuits" at bounding box center [541, 165] width 154 height 34
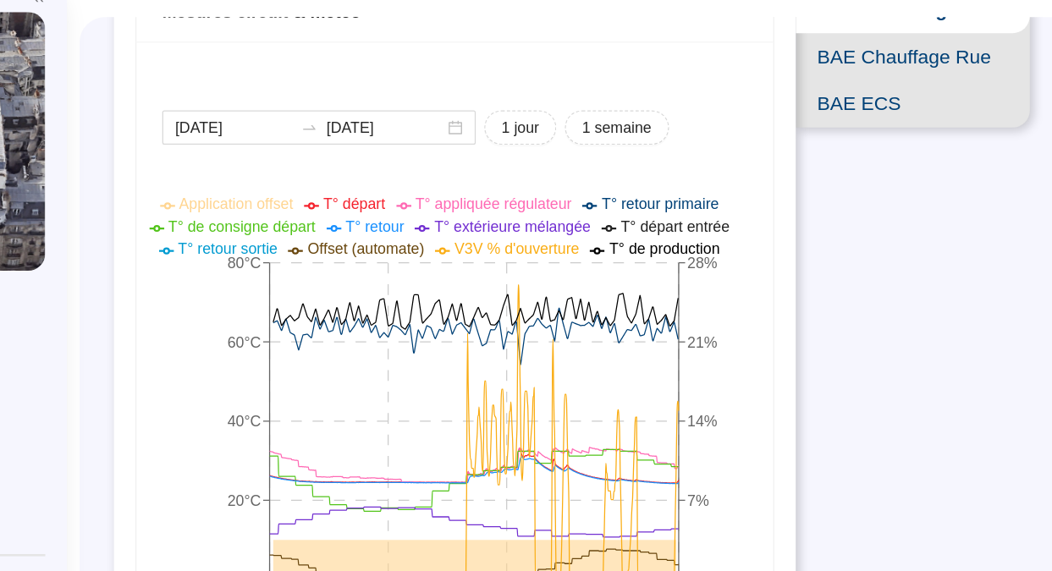
scroll to position [158, 0]
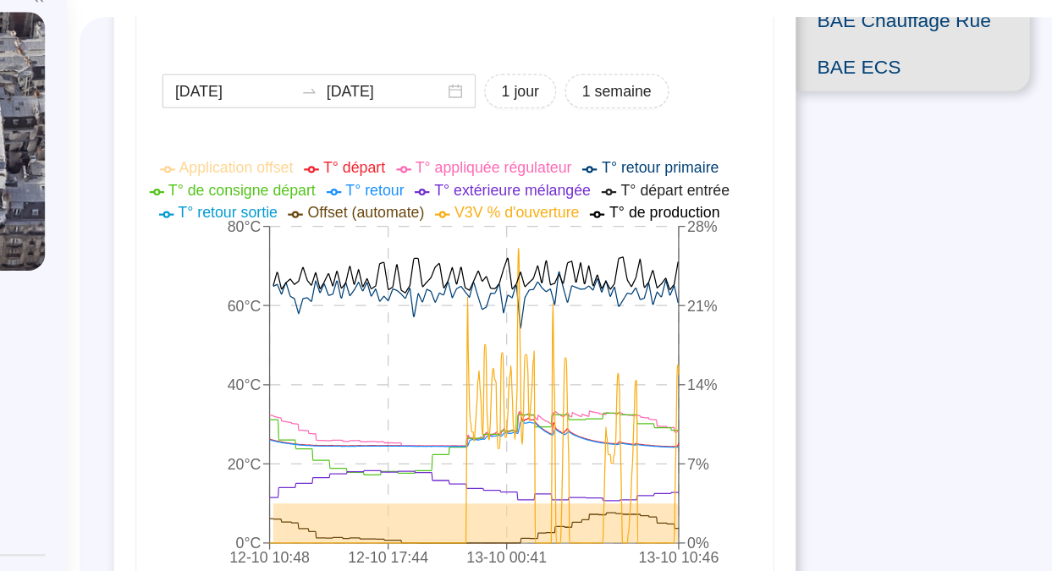
click at [696, 147] on span "1 semaine" at bounding box center [689, 156] width 55 height 18
type input "[DATE]"
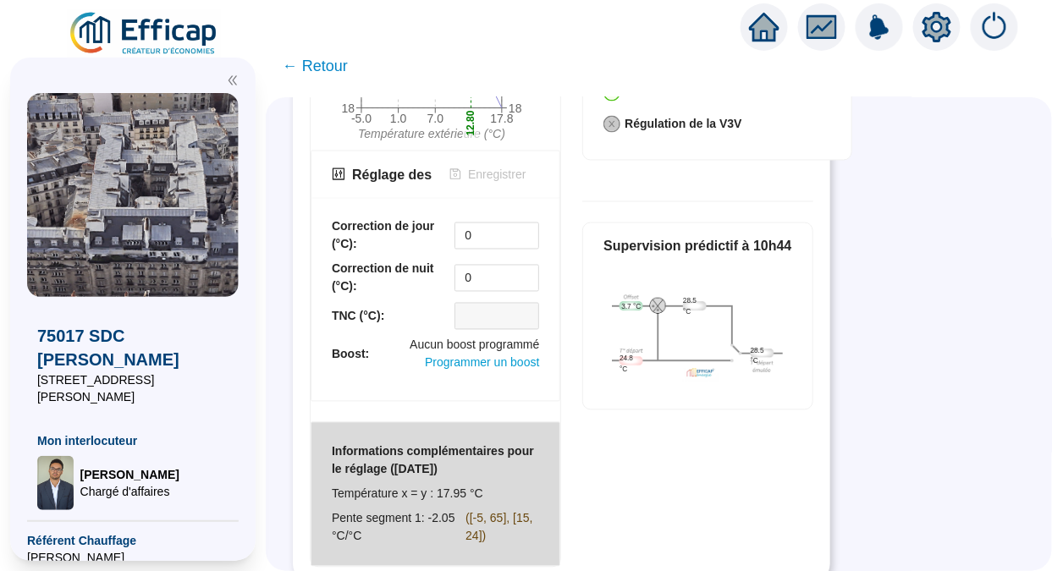
scroll to position [725, 0]
